Goal: Information Seeking & Learning: Compare options

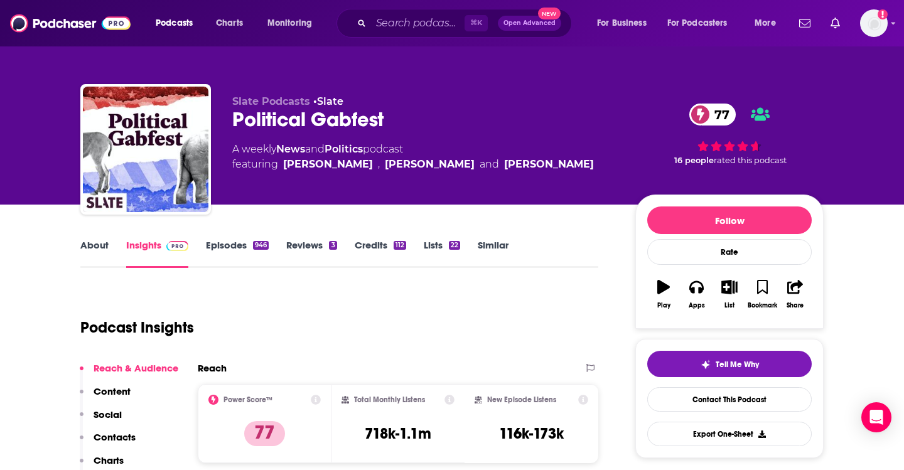
click at [495, 246] on link "Similar" at bounding box center [493, 253] width 31 height 29
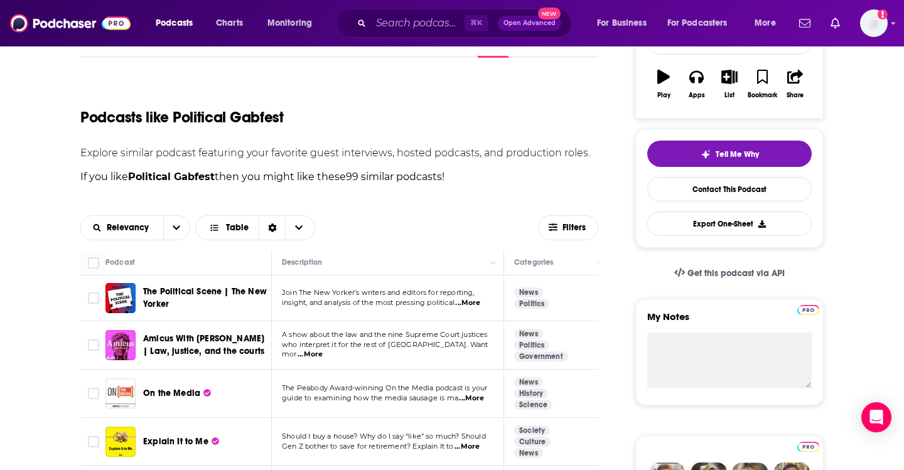
scroll to position [224, 0]
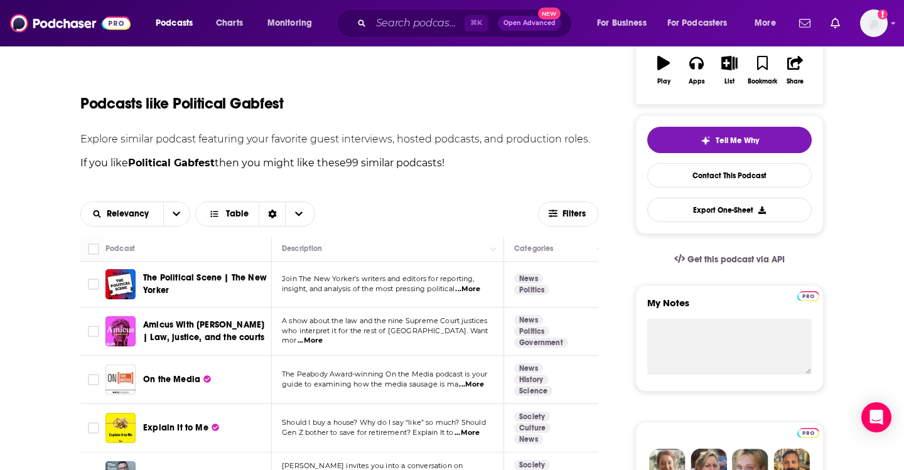
click at [473, 291] on span "...More" at bounding box center [467, 289] width 25 height 10
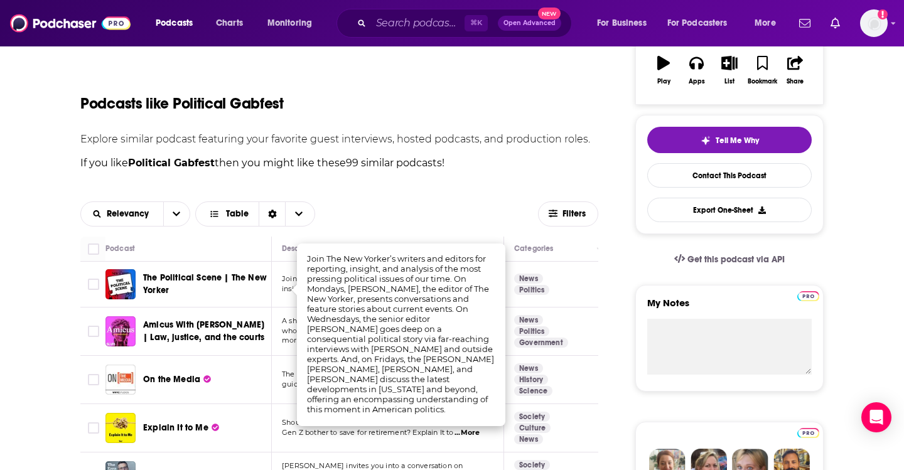
click at [442, 193] on div "Relevancy Table Filters" at bounding box center [339, 214] width 518 height 45
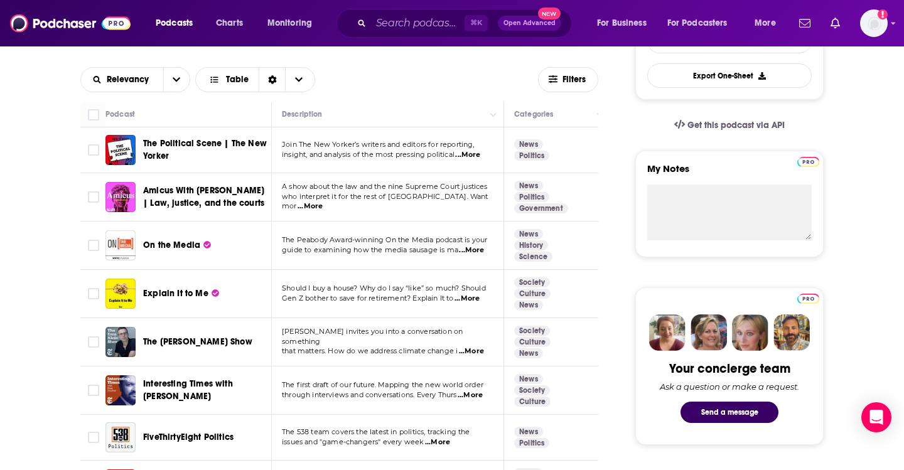
scroll to position [362, 0]
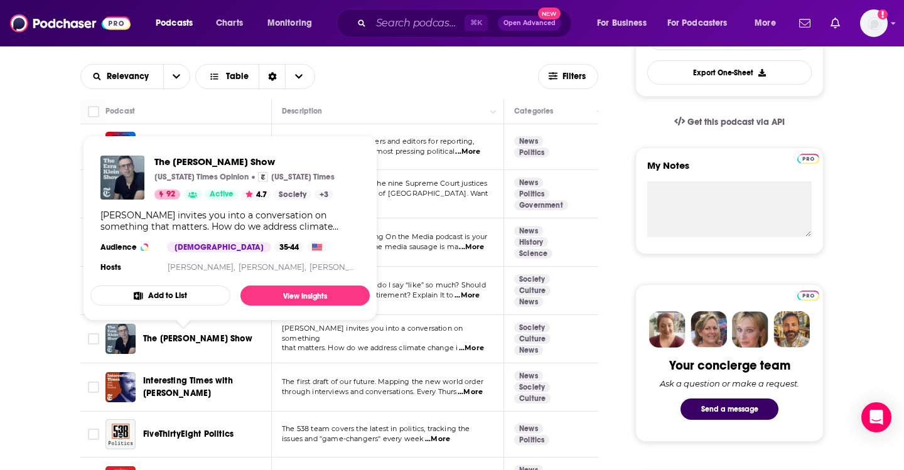
click at [181, 337] on span "The [PERSON_NAME] Show" at bounding box center [197, 338] width 109 height 11
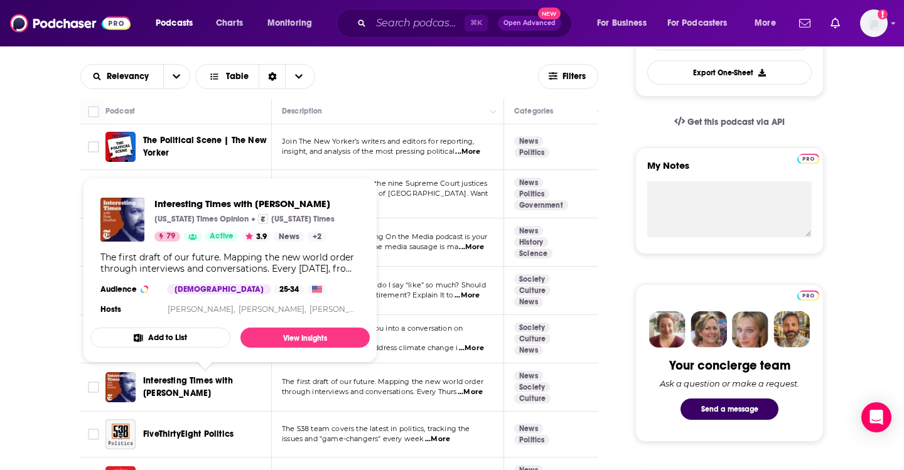
click at [197, 385] on span "Interesting Times with [PERSON_NAME]" at bounding box center [188, 386] width 90 height 23
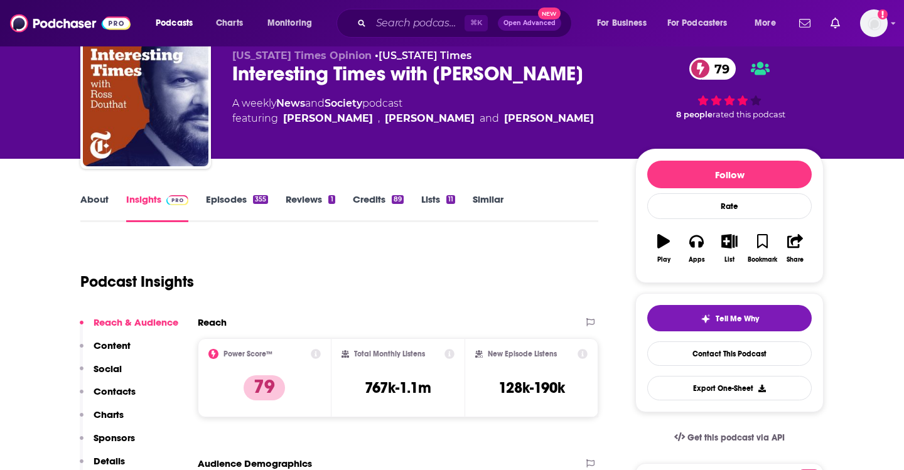
scroll to position [99, 0]
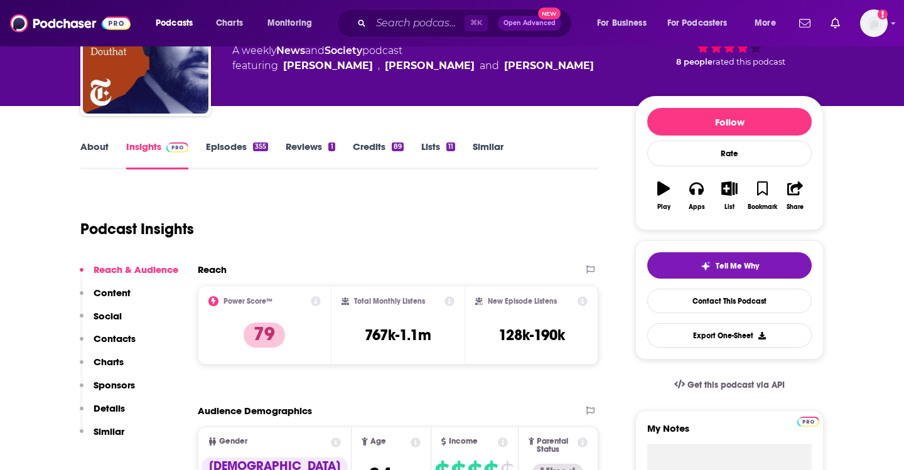
click at [229, 149] on link "Episodes 355" at bounding box center [237, 155] width 62 height 29
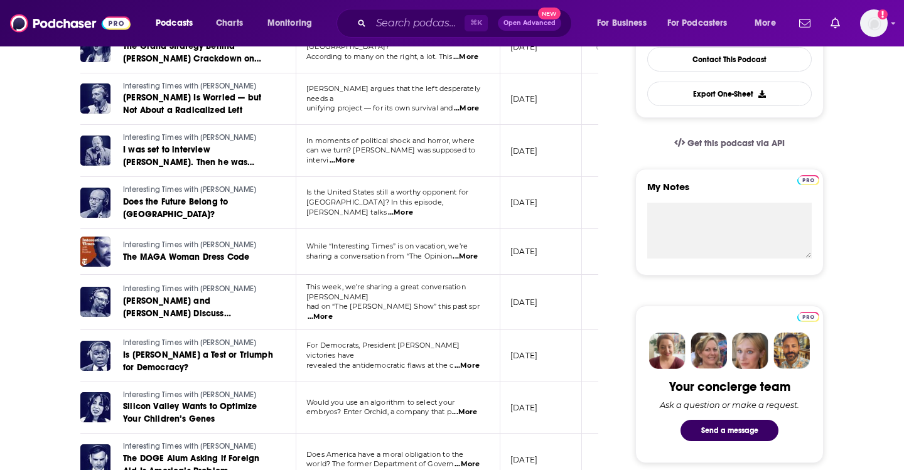
scroll to position [343, 0]
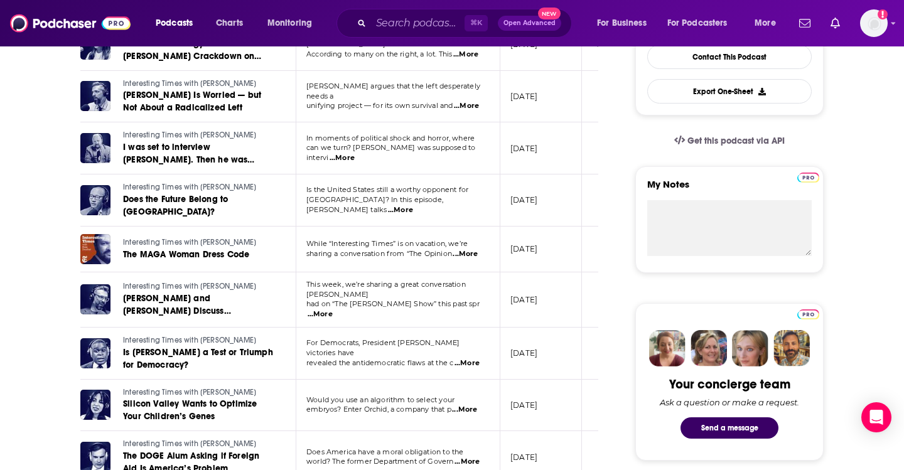
click at [477, 405] on span "...More" at bounding box center [464, 410] width 25 height 10
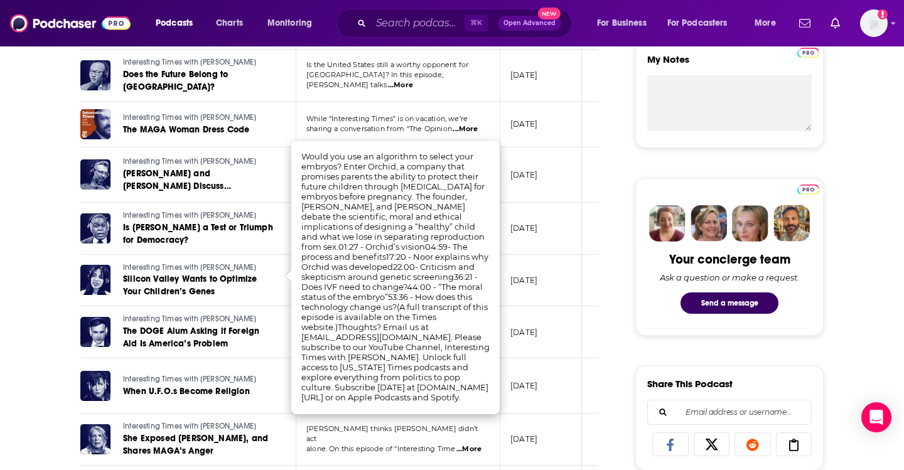
scroll to position [475, 0]
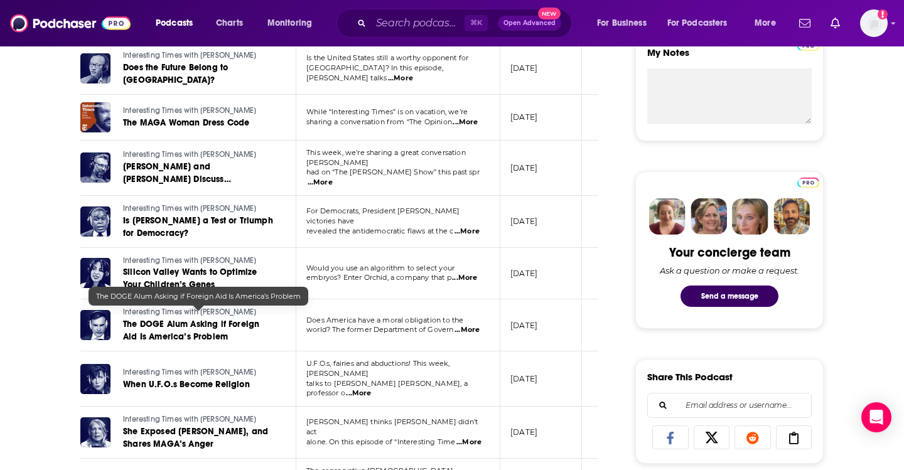
click at [256, 333] on link "The DOGE Alum Asking if Foreign Aid Is America’s Problem" at bounding box center [198, 330] width 151 height 25
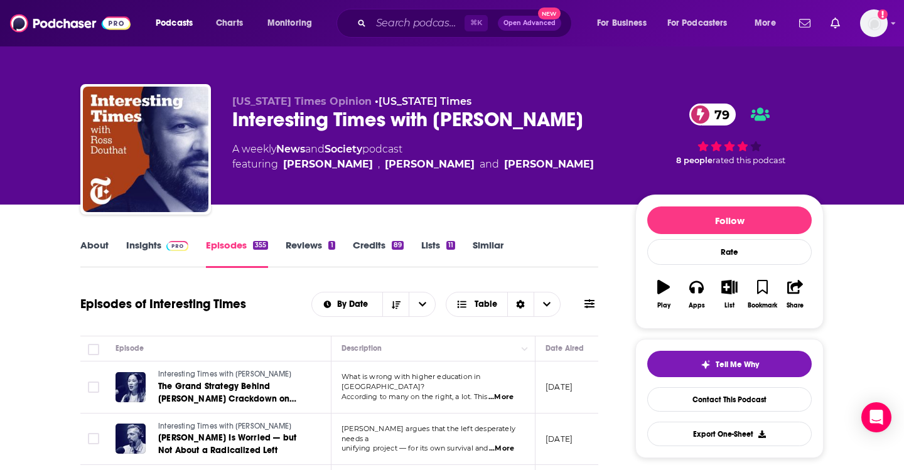
click at [149, 246] on link "Insights" at bounding box center [157, 253] width 62 height 29
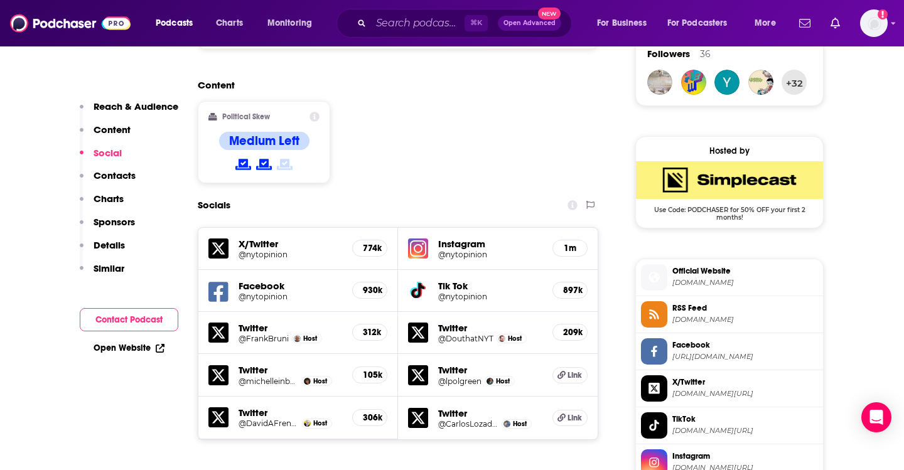
scroll to position [1180, 0]
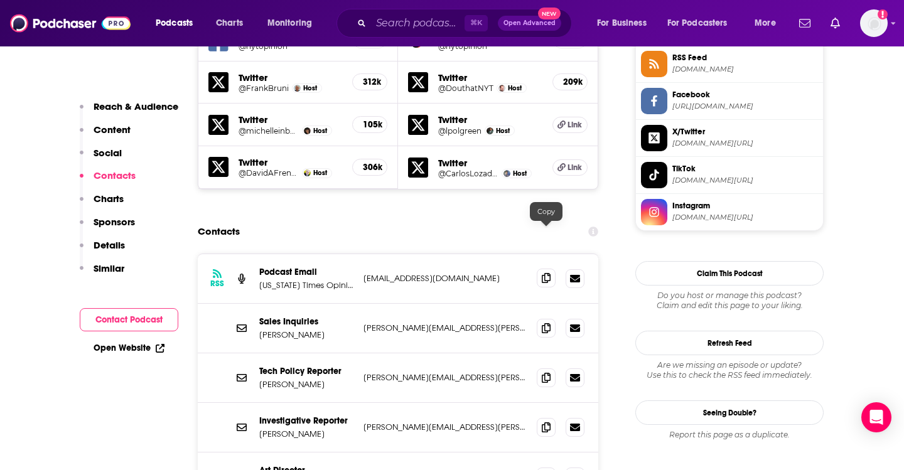
click at [543, 273] on icon at bounding box center [546, 278] width 9 height 10
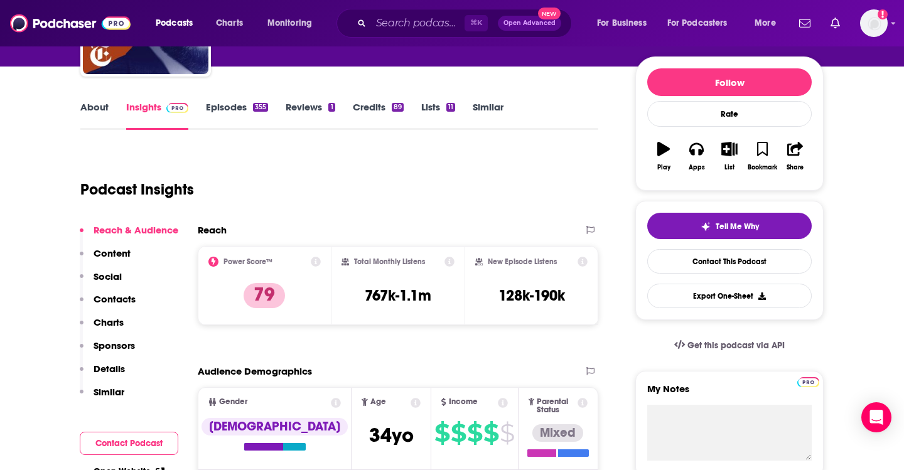
scroll to position [0, 0]
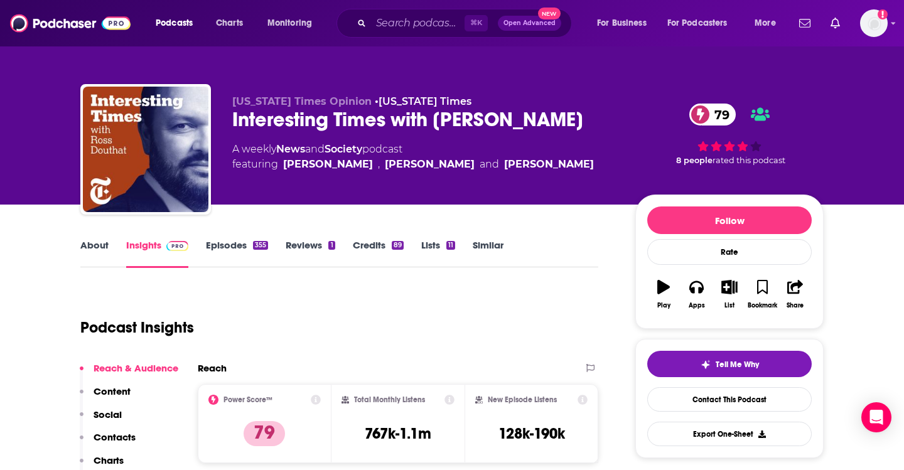
click at [477, 251] on link "Similar" at bounding box center [488, 253] width 31 height 29
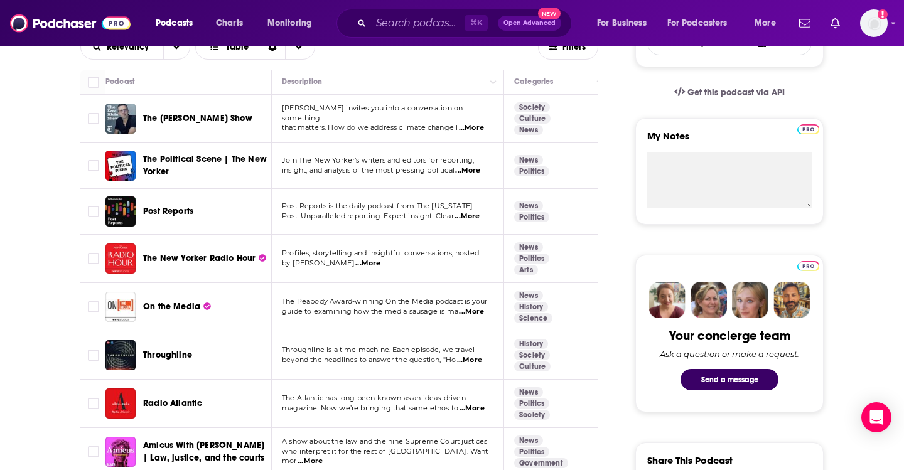
scroll to position [441, 0]
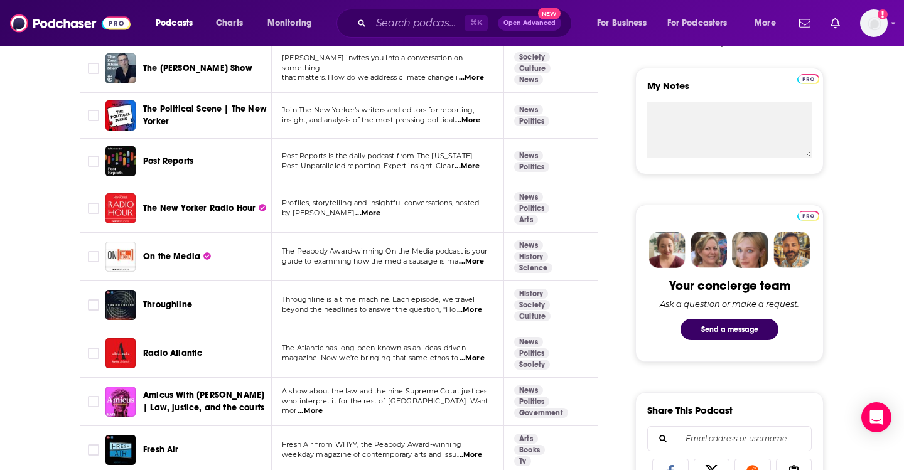
click at [470, 312] on span "...More" at bounding box center [469, 310] width 25 height 10
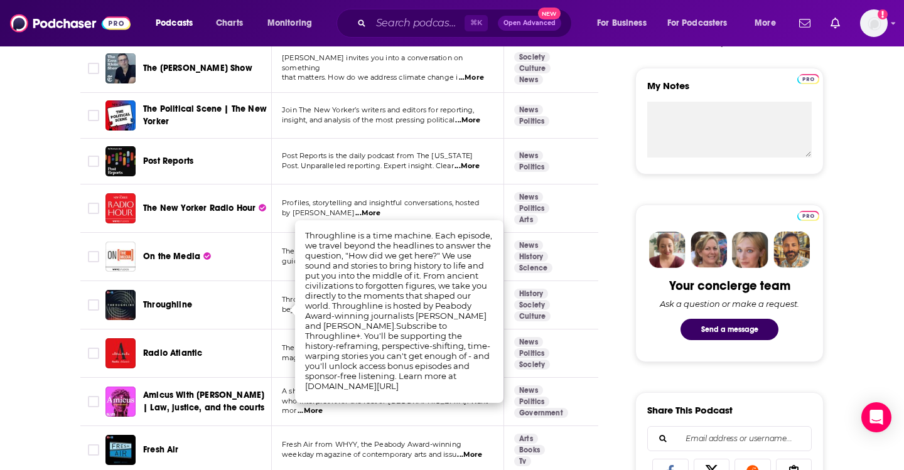
click at [176, 306] on span "Throughline" at bounding box center [167, 304] width 49 height 11
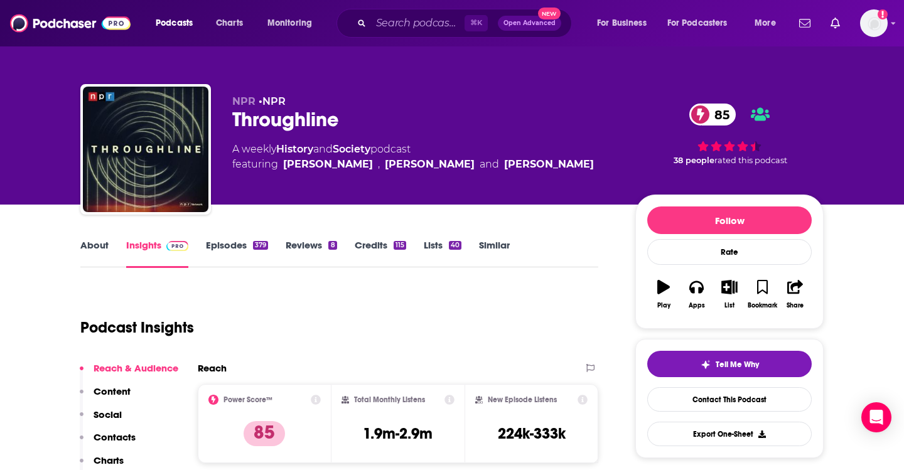
click at [480, 250] on link "Similar" at bounding box center [494, 253] width 31 height 29
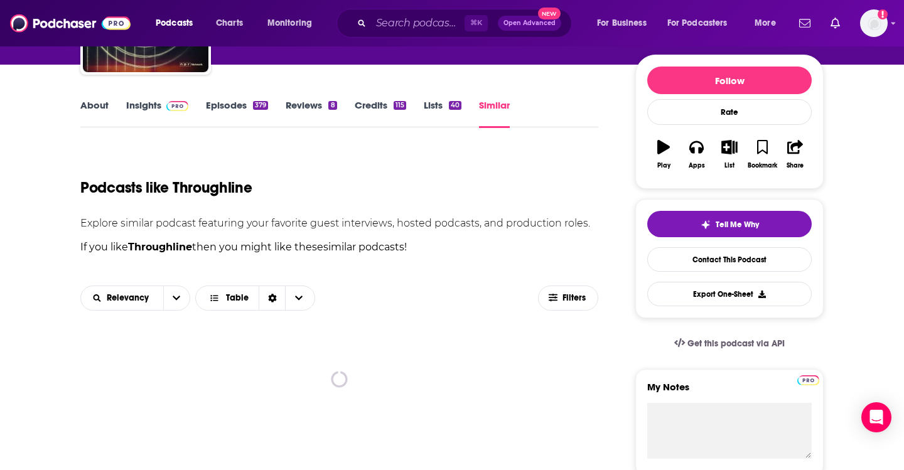
scroll to position [27, 0]
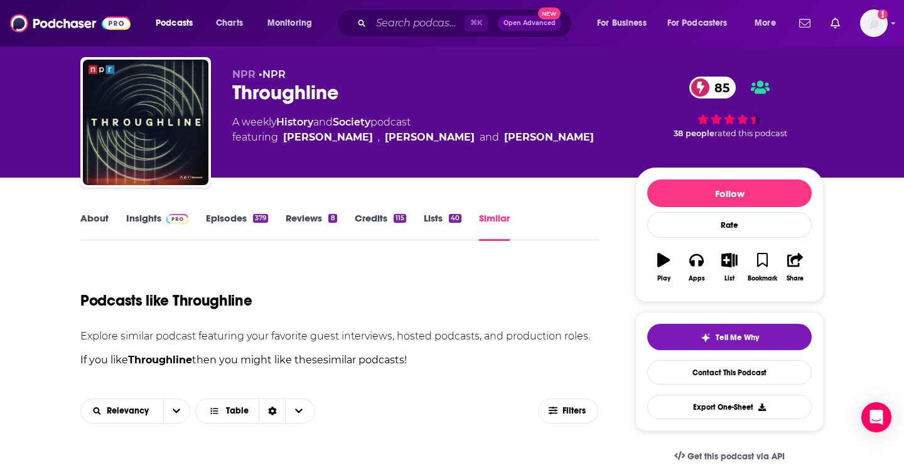
click at [133, 219] on link "Insights" at bounding box center [157, 226] width 62 height 29
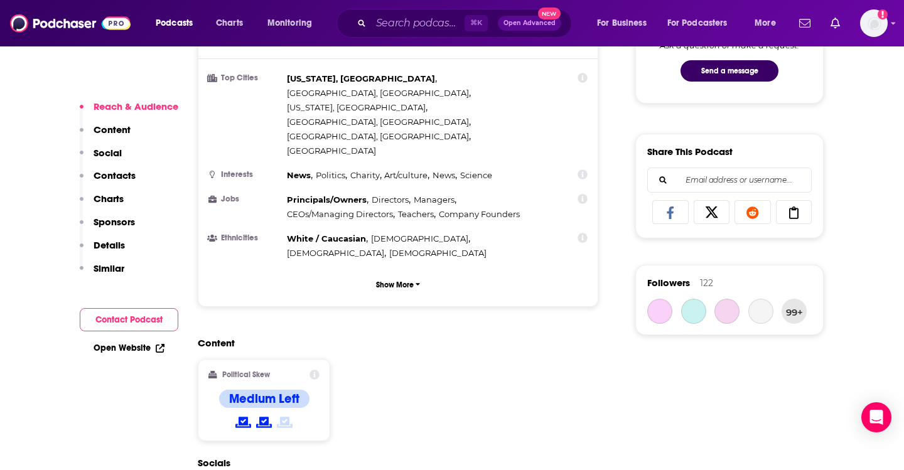
scroll to position [751, 0]
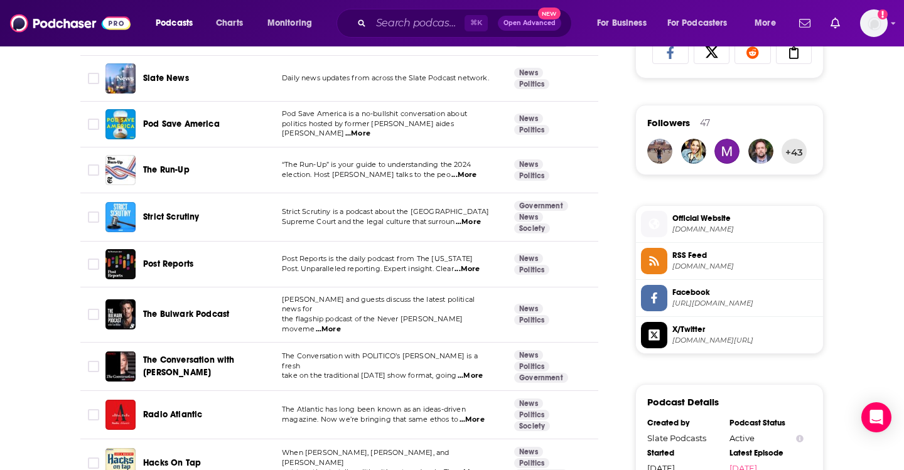
scroll to position [873, 0]
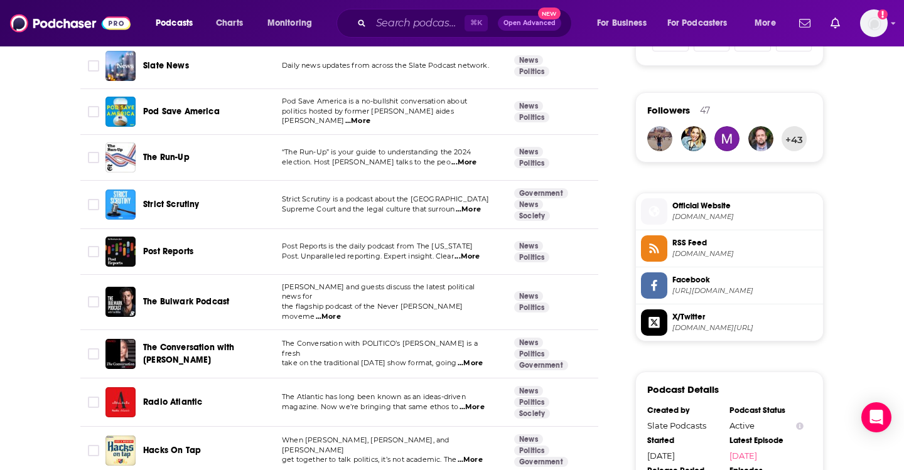
click at [477, 359] on span "...More" at bounding box center [470, 364] width 25 height 10
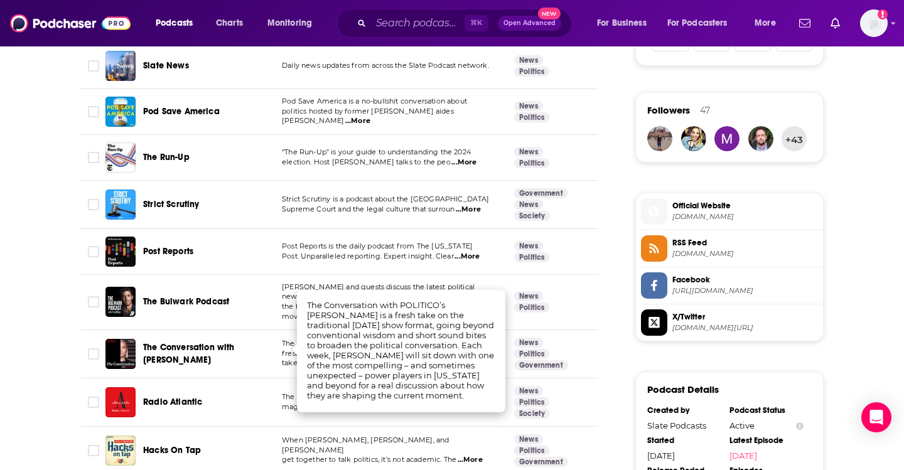
click at [257, 362] on td "The Conversation with [PERSON_NAME]" at bounding box center [188, 354] width 166 height 48
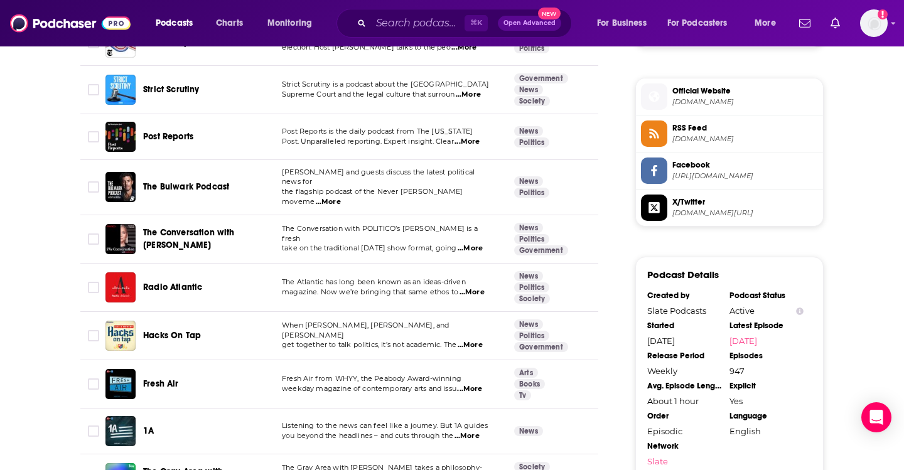
scroll to position [991, 0]
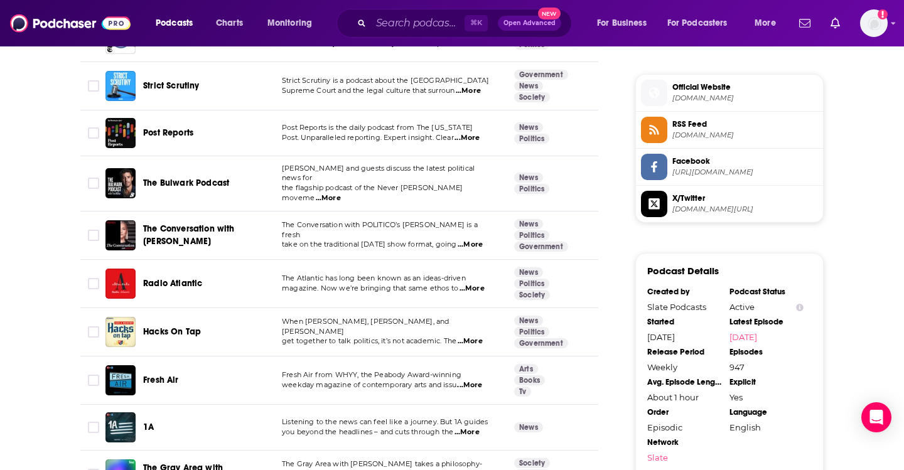
click at [473, 335] on td "When [PERSON_NAME], [PERSON_NAME], and [PERSON_NAME] get together to talk polit…" at bounding box center [388, 332] width 232 height 48
click at [472, 337] on span "...More" at bounding box center [470, 342] width 25 height 10
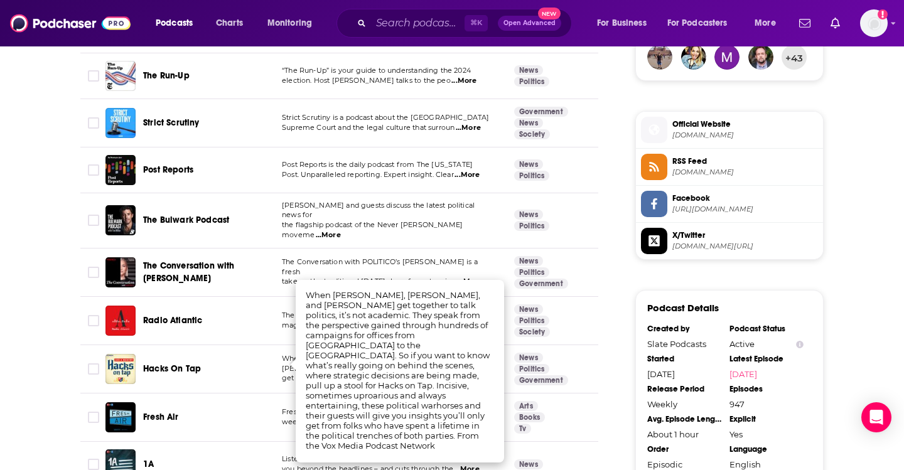
click at [451, 232] on td "[PERSON_NAME] and guests discuss the latest political news for the flagship pod…" at bounding box center [388, 220] width 232 height 55
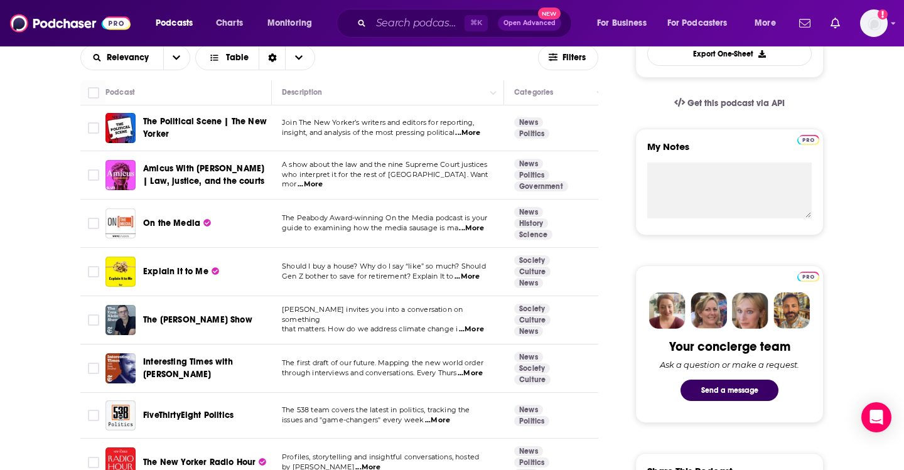
scroll to position [380, 0]
click at [411, 24] on input "Search podcasts, credits, & more..." at bounding box center [418, 23] width 94 height 20
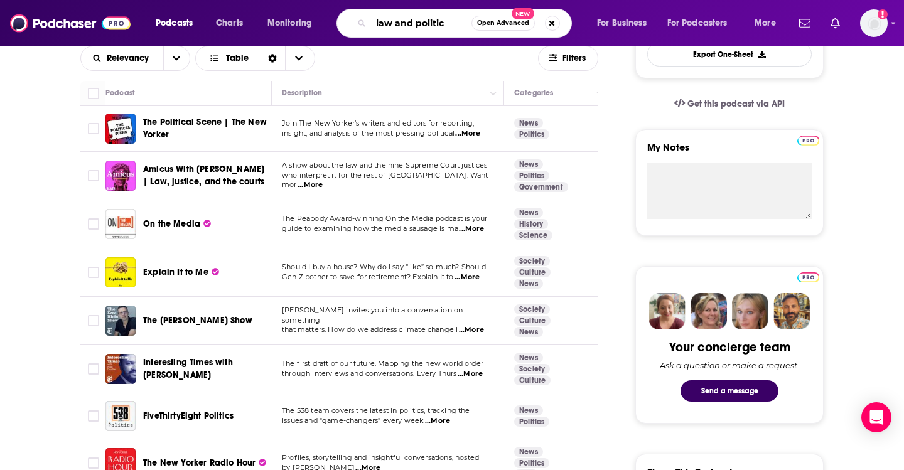
type input "law and politics"
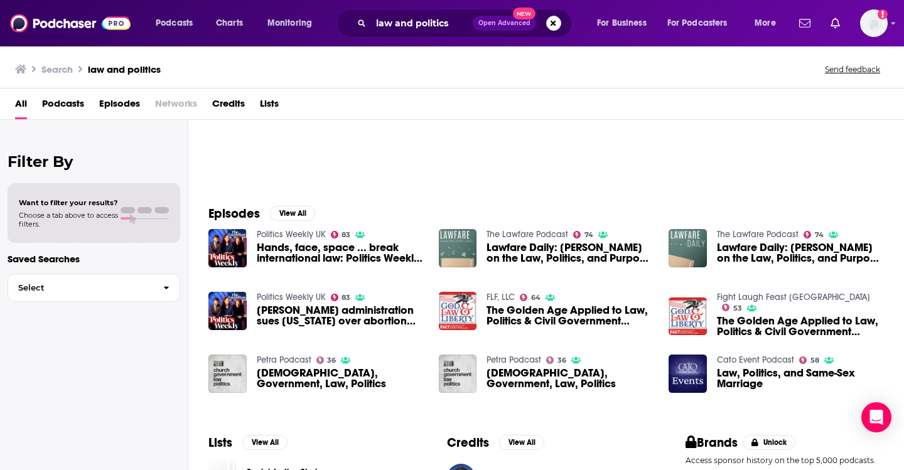
scroll to position [105, 0]
click at [461, 252] on img "Lawfare Daily: Keith Whittington on the Law, Politics, and Purpose of the Impea…" at bounding box center [458, 248] width 38 height 38
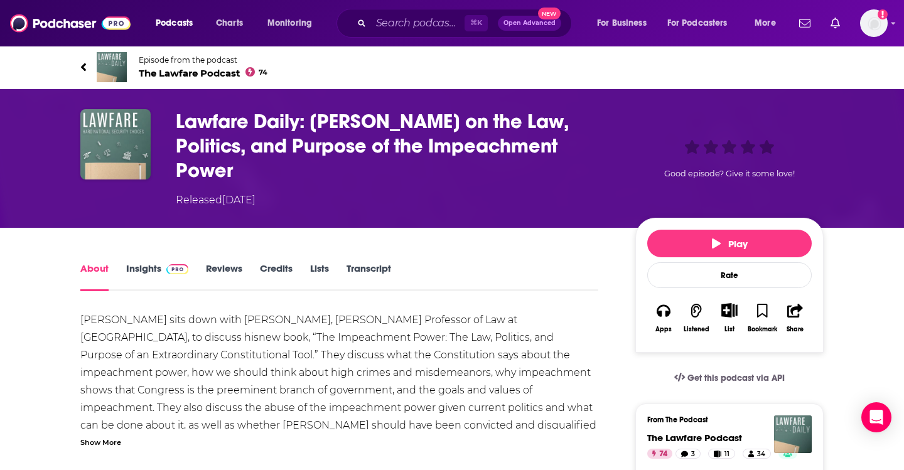
click at [141, 268] on link "Insights" at bounding box center [157, 276] width 62 height 29
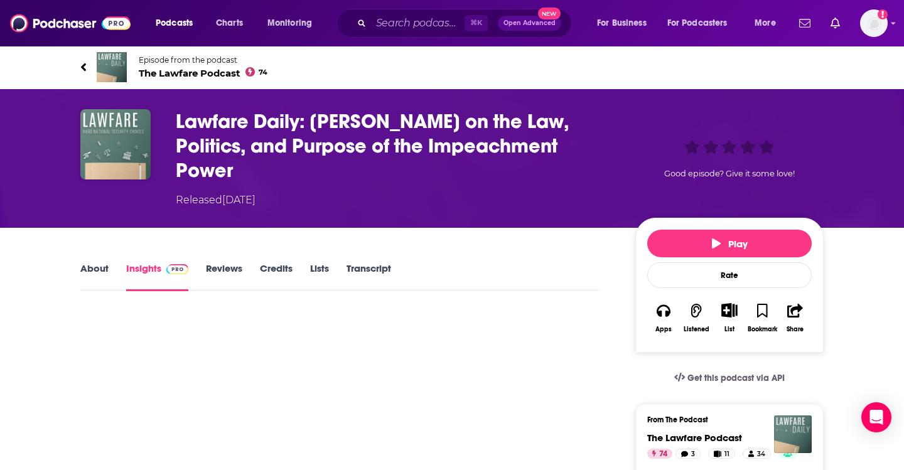
click at [212, 74] on span "The Lawfare Podcast 74" at bounding box center [203, 73] width 129 height 12
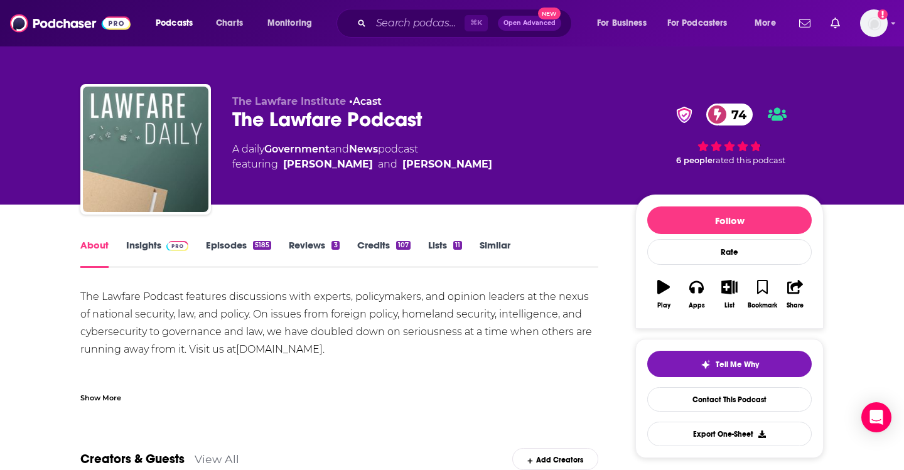
click at [155, 244] on link "Insights" at bounding box center [157, 253] width 62 height 29
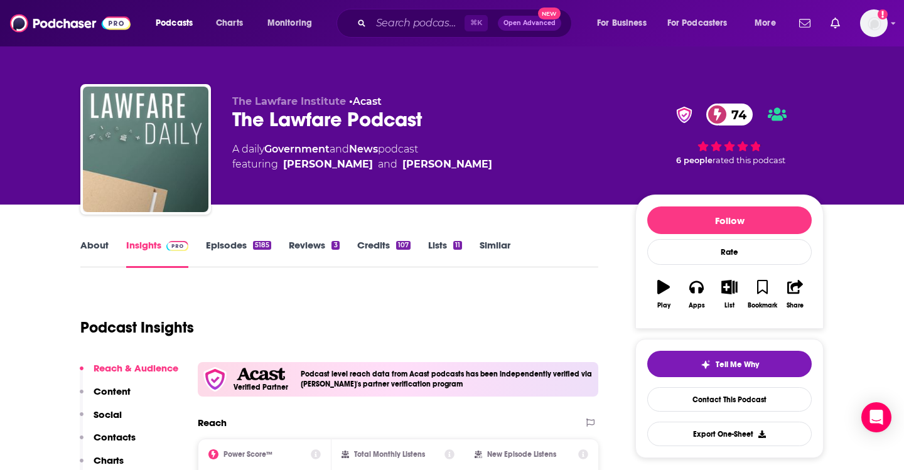
click at [225, 248] on link "Episodes 5185" at bounding box center [238, 253] width 65 height 29
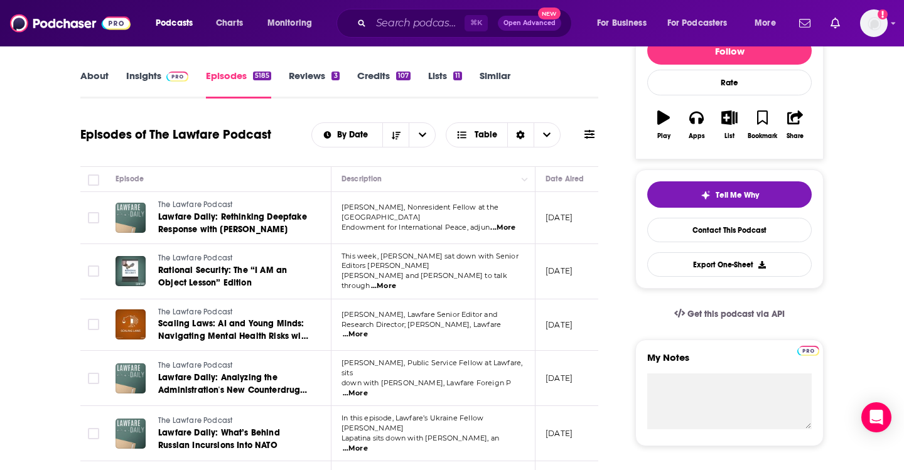
click at [145, 72] on link "Insights" at bounding box center [157, 84] width 62 height 29
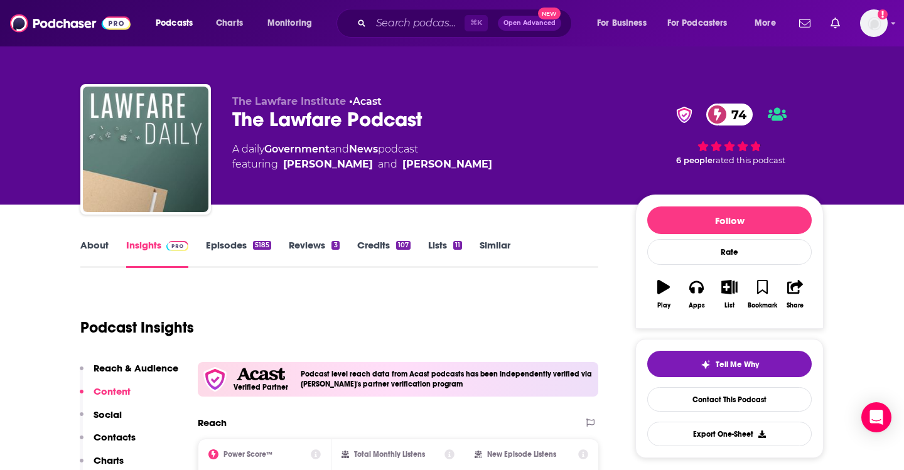
click at [373, 116] on div "The Lawfare Podcast 74" at bounding box center [423, 119] width 383 height 24
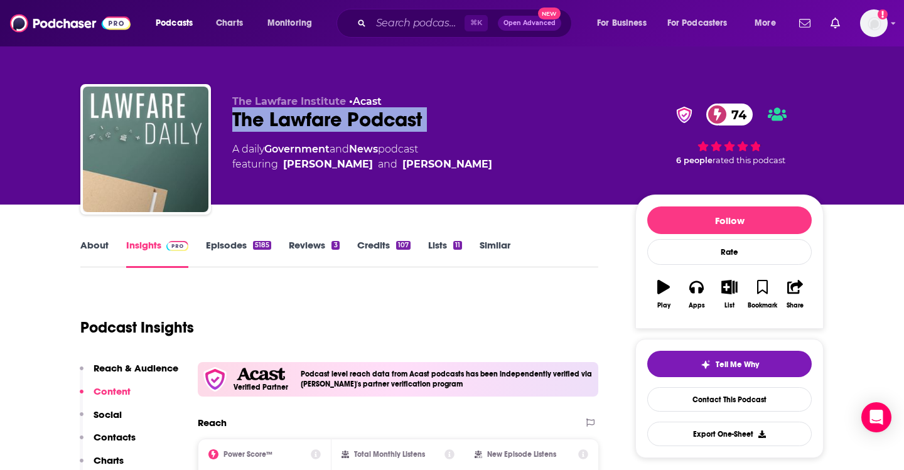
click at [373, 116] on div "The Lawfare Podcast 74" at bounding box center [423, 119] width 383 height 24
copy div "The Lawfare Podcast 74"
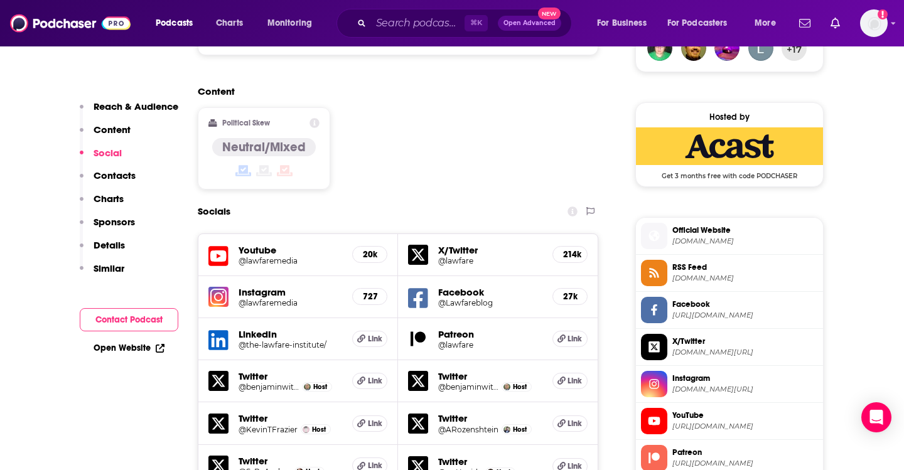
scroll to position [1317, 0]
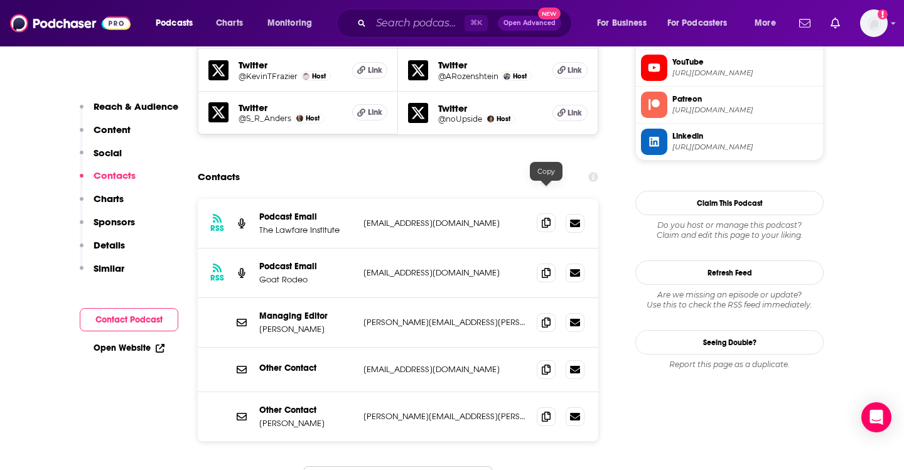
click at [542, 218] on icon at bounding box center [546, 223] width 9 height 10
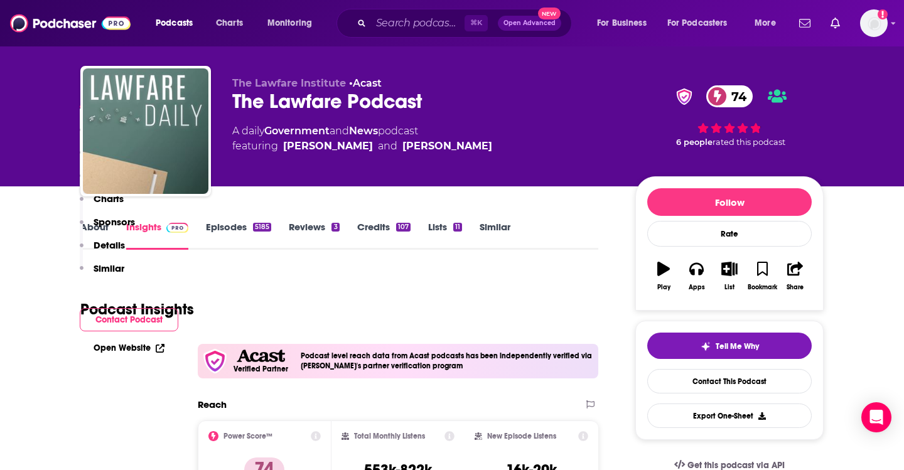
scroll to position [0, 0]
